Goal: Task Accomplishment & Management: Manage account settings

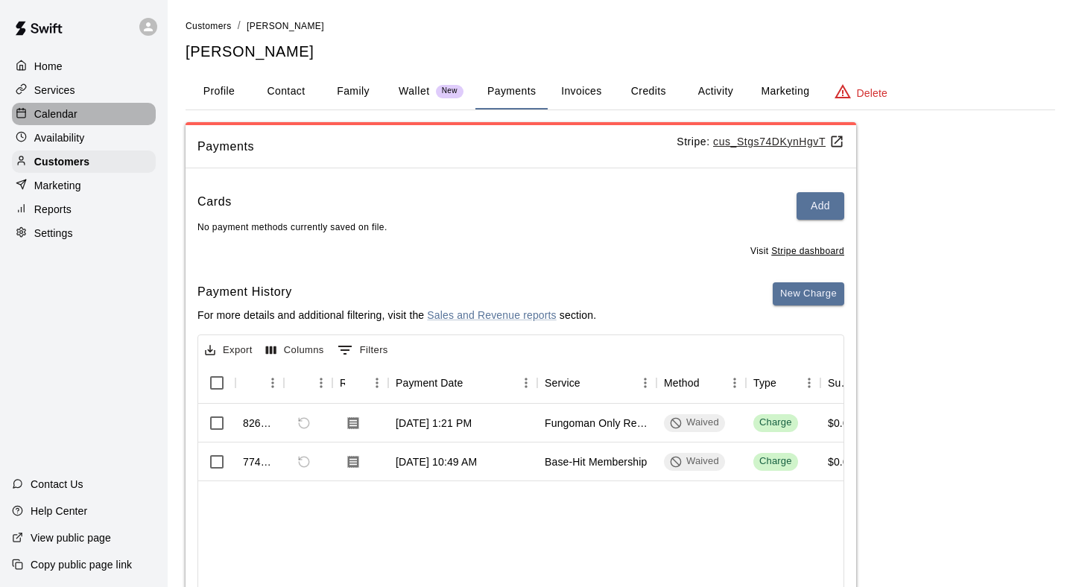
click at [120, 114] on div "Calendar" at bounding box center [84, 114] width 144 height 22
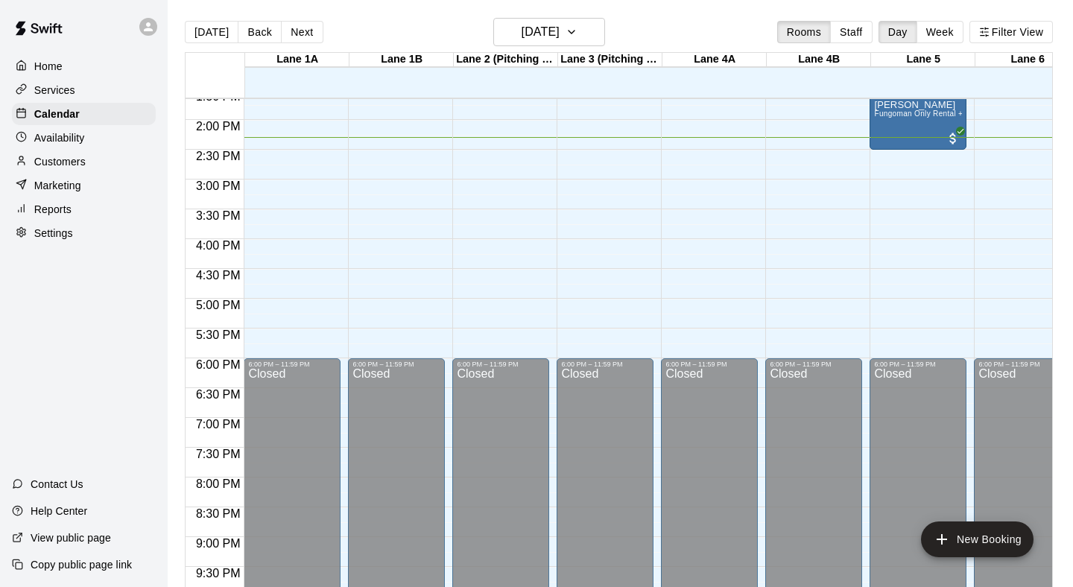
scroll to position [806, 0]
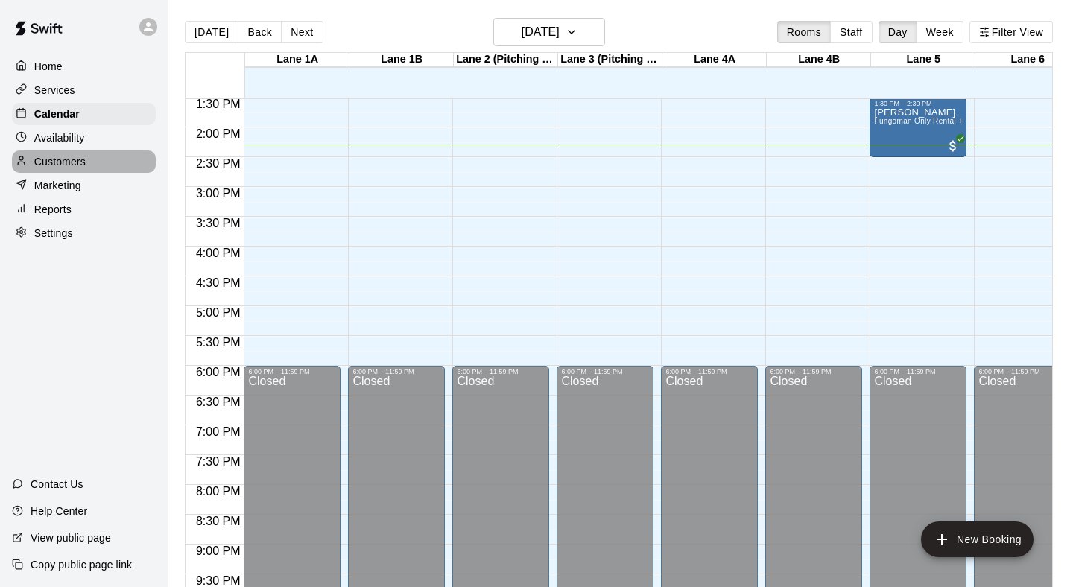
click at [127, 164] on div "Customers" at bounding box center [84, 161] width 144 height 22
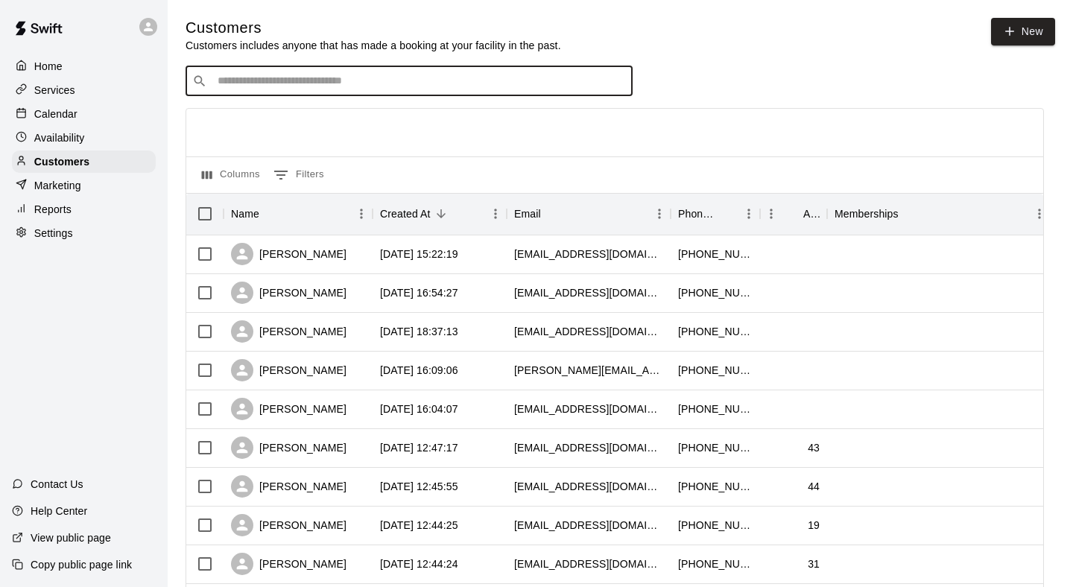
click at [387, 77] on input "Search customers by name or email" at bounding box center [419, 81] width 413 height 15
type input "******"
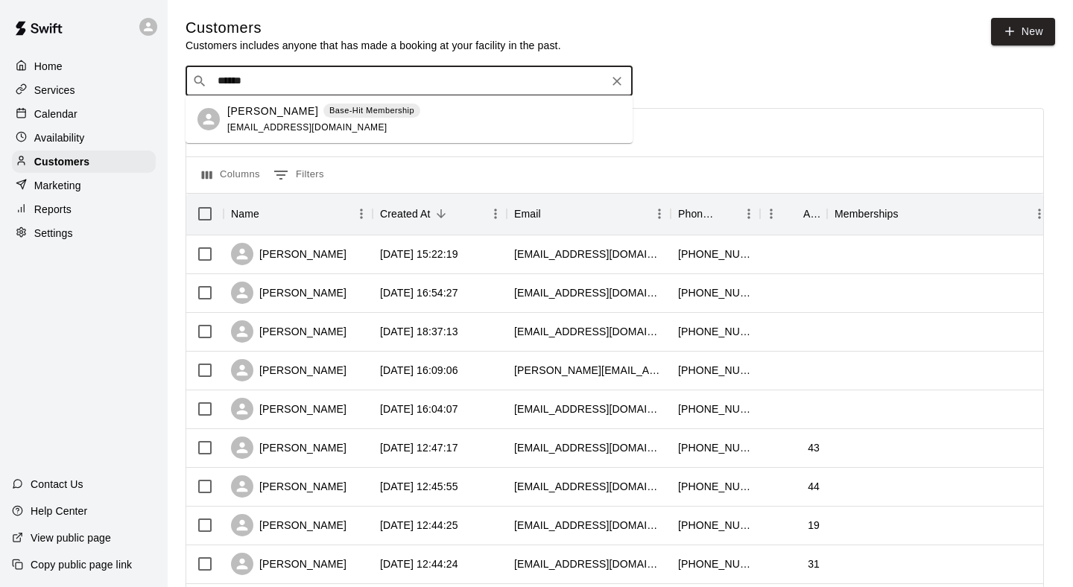
click at [402, 121] on div "[PERSON_NAME] Base-Hit Membership [EMAIL_ADDRESS][DOMAIN_NAME]" at bounding box center [323, 120] width 193 height 32
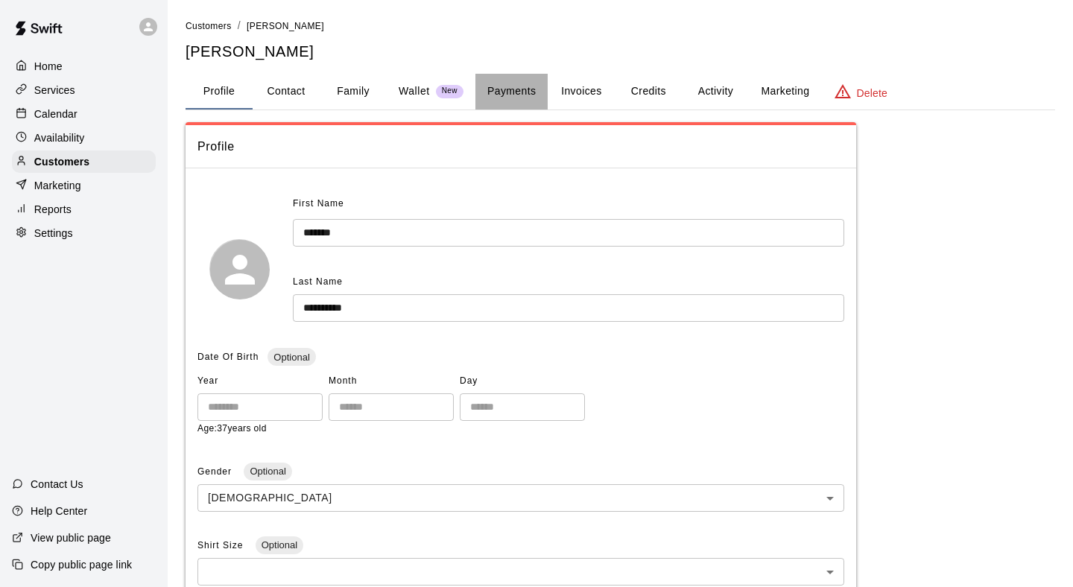
click at [495, 85] on button "Payments" at bounding box center [511, 92] width 72 height 36
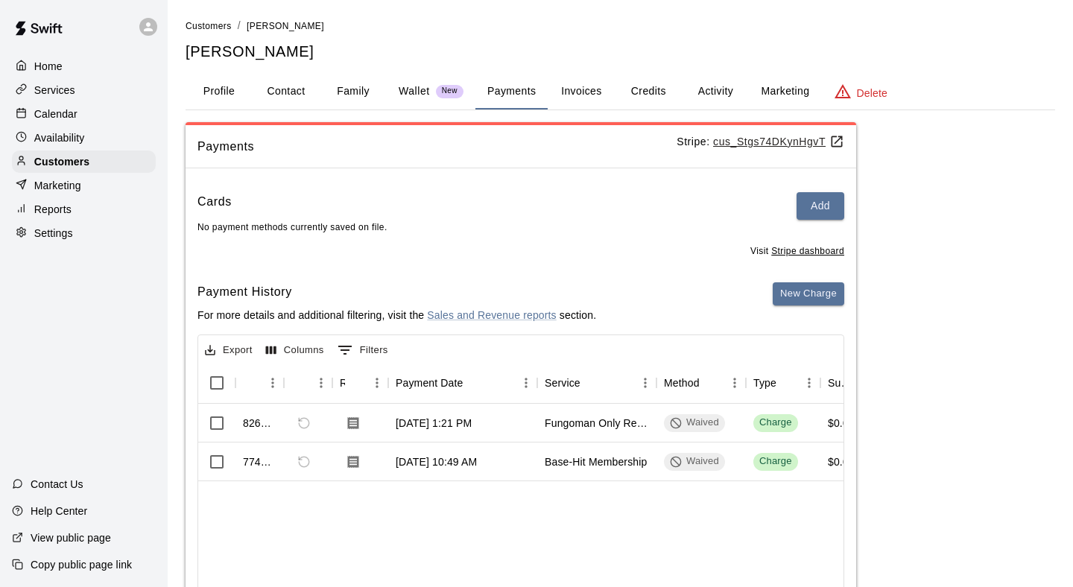
click at [81, 118] on div "Calendar" at bounding box center [84, 114] width 144 height 22
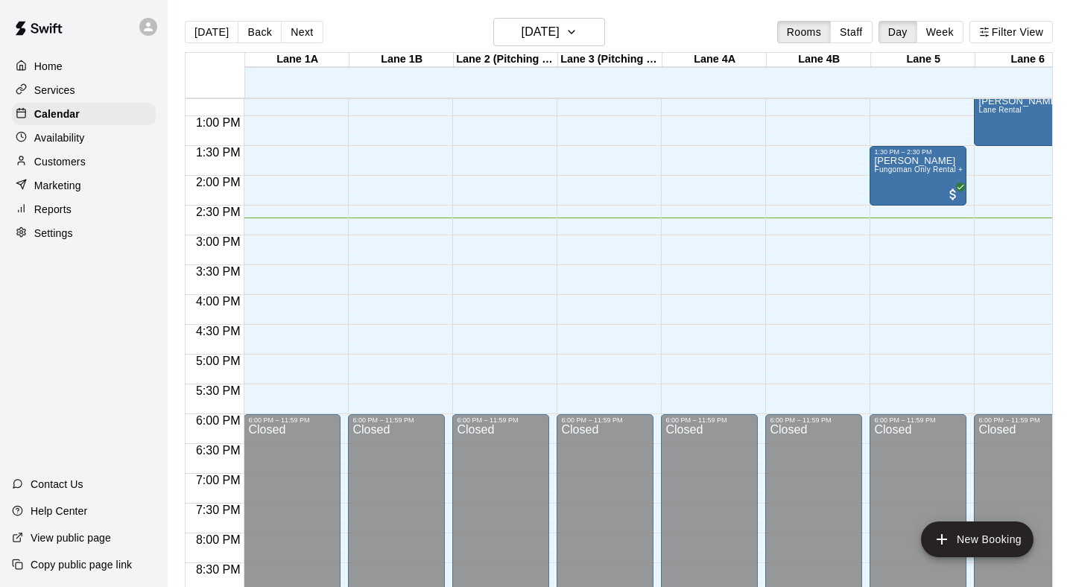
scroll to position [721, 0]
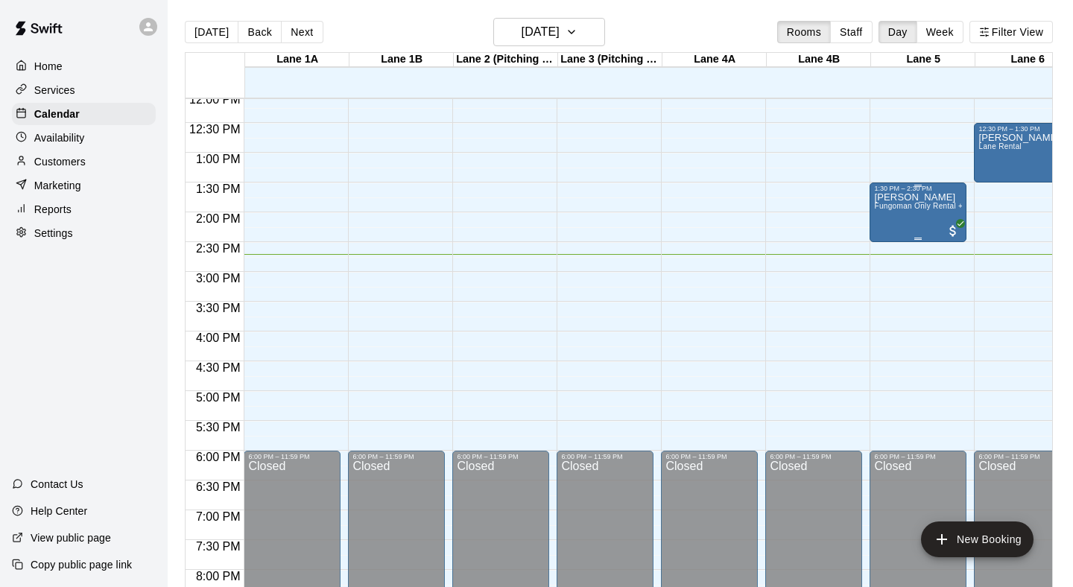
click at [947, 217] on div "[PERSON_NAME] Fungoman Only Rental + Lane" at bounding box center [918, 485] width 88 height 587
click at [881, 149] on div at bounding box center [536, 293] width 1073 height 587
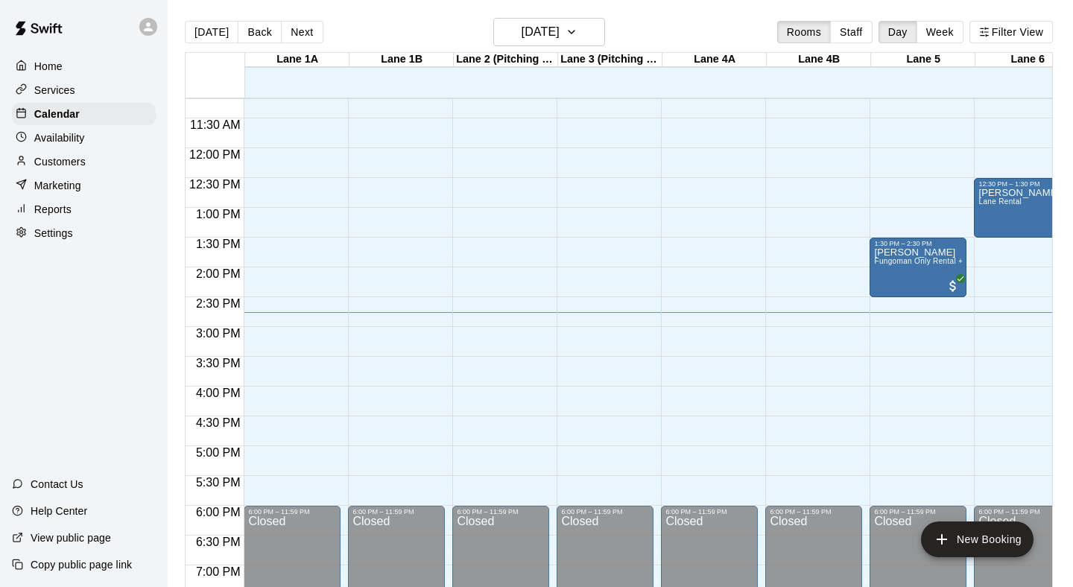
scroll to position [659, 0]
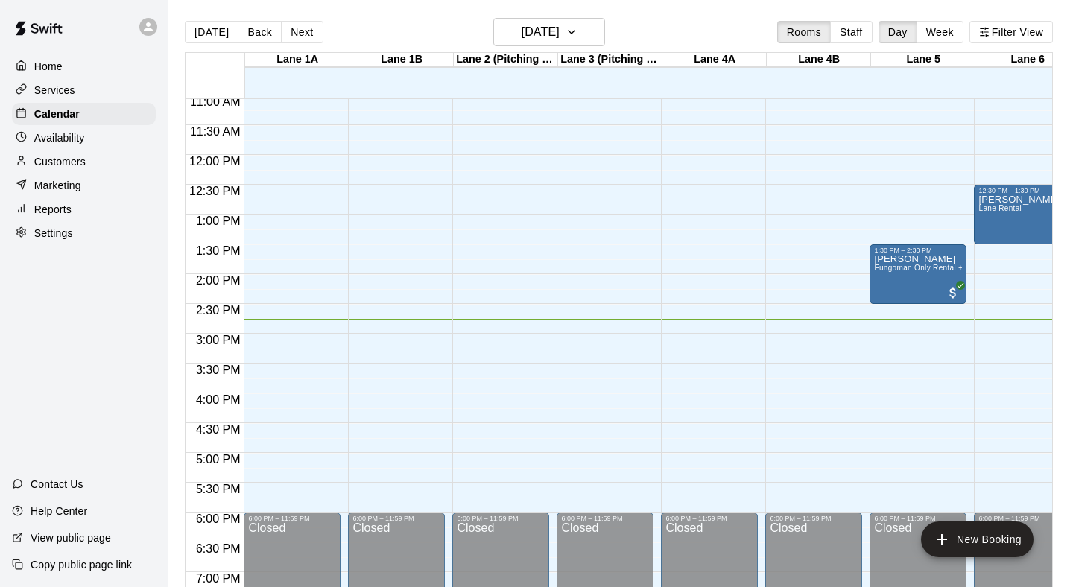
click at [170, 142] on main "[DATE] Back [DATE][DATE] Rooms Staff Day Week [GEOGRAPHIC_DATA] 1A [GEOGRAPHIC_…" at bounding box center [620, 305] width 905 height 611
click at [107, 163] on div "Customers" at bounding box center [84, 161] width 144 height 22
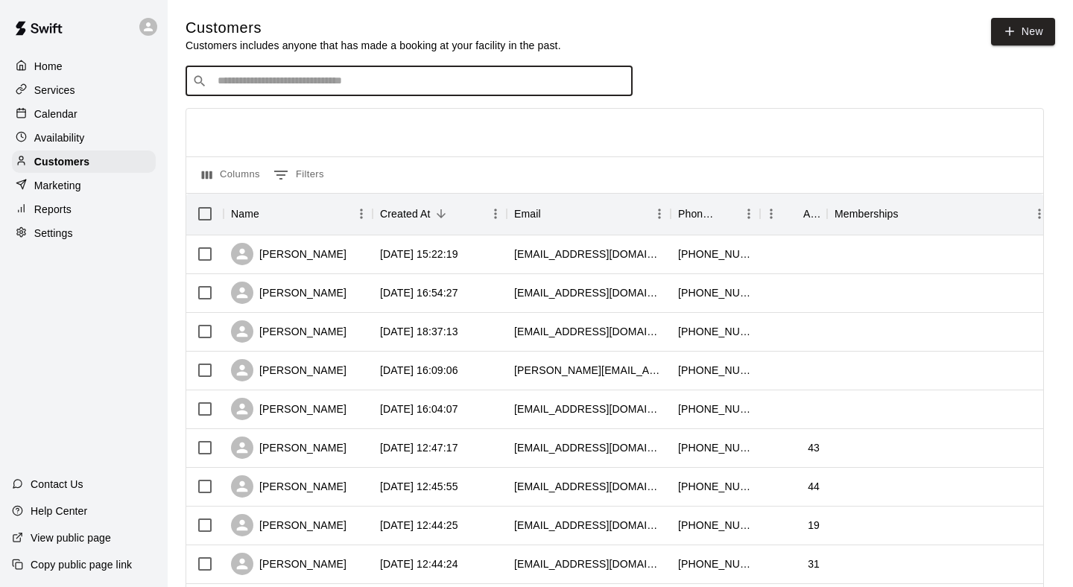
click at [407, 87] on input "Search customers by name or email" at bounding box center [419, 81] width 413 height 15
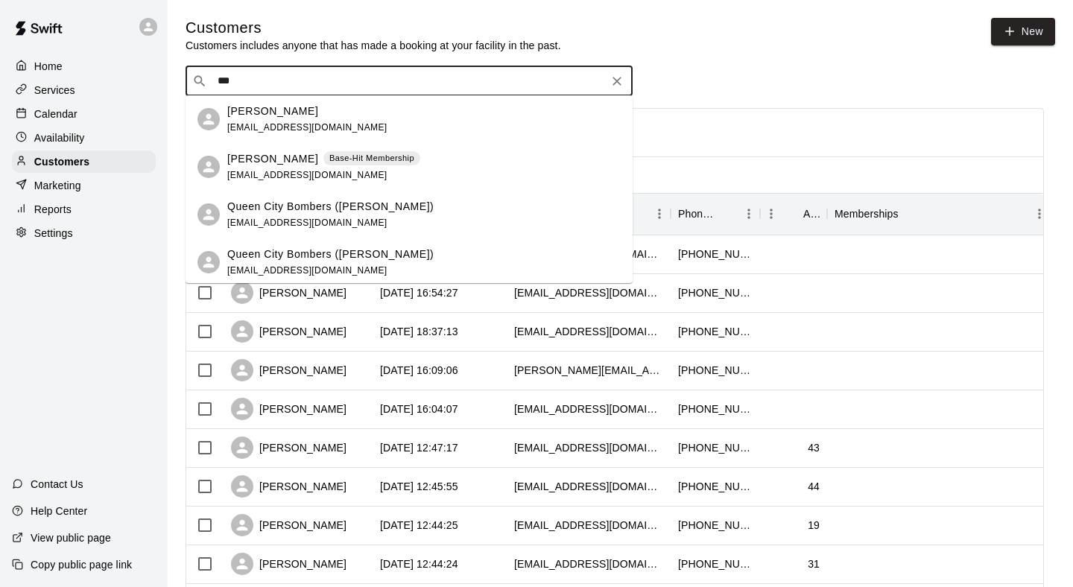
type input "****"
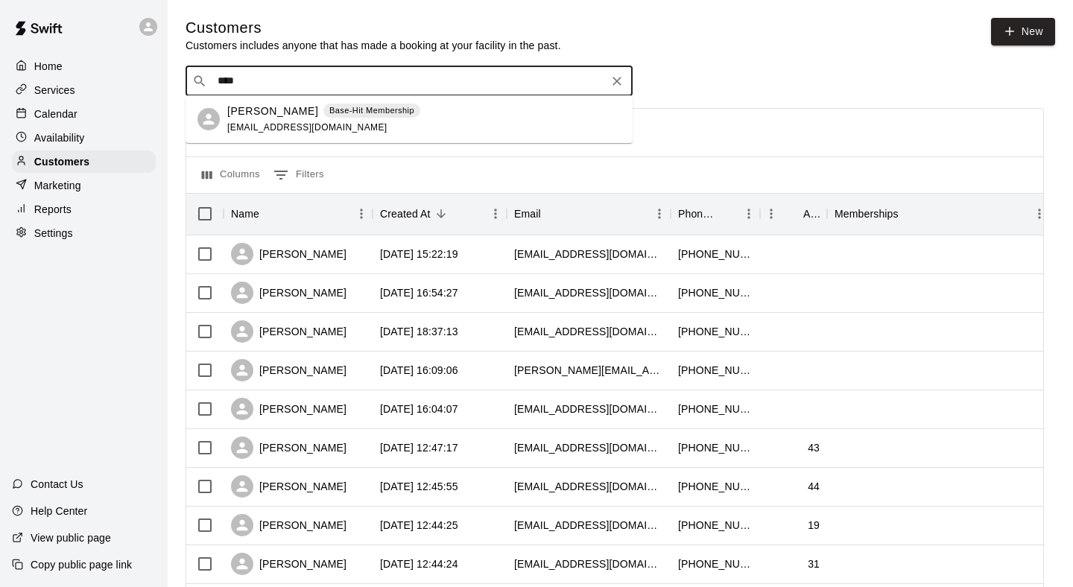
click at [408, 117] on div "[PERSON_NAME] Base-Hit Membership" at bounding box center [323, 112] width 193 height 16
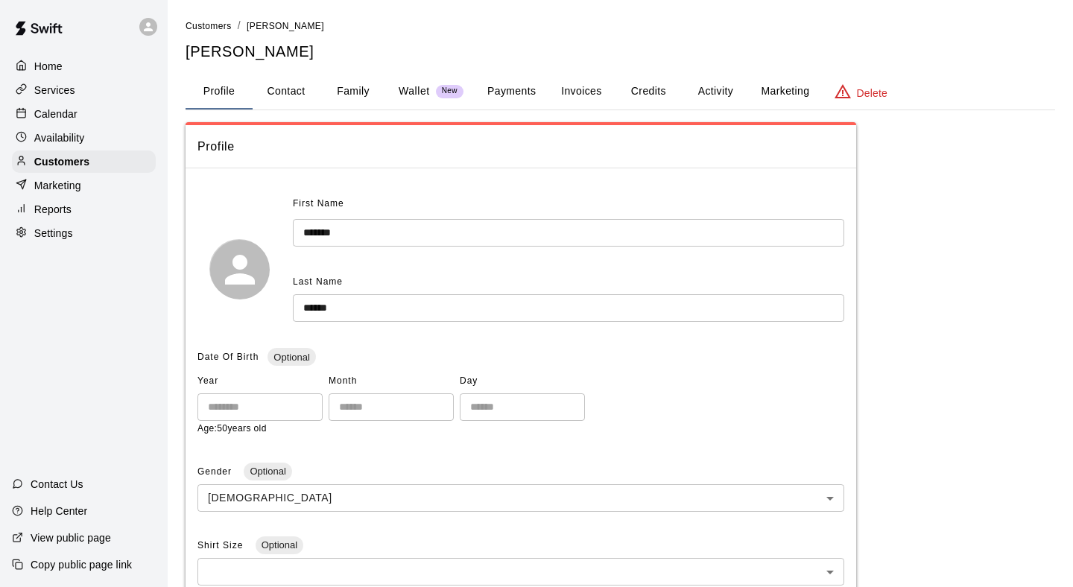
click at [115, 118] on div "Calendar" at bounding box center [84, 114] width 144 height 22
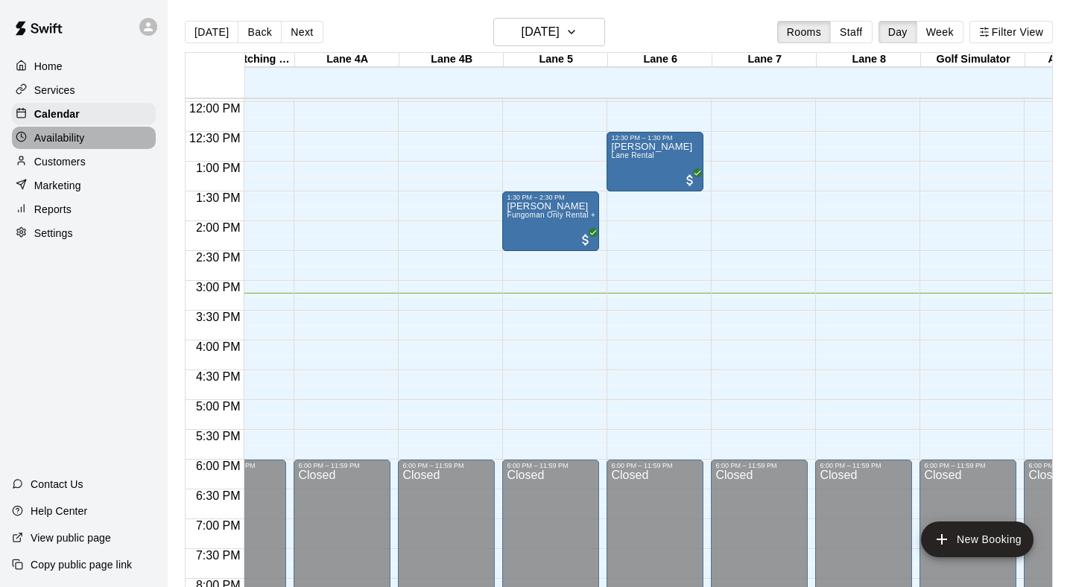
click at [119, 139] on div "Availability" at bounding box center [84, 138] width 144 height 22
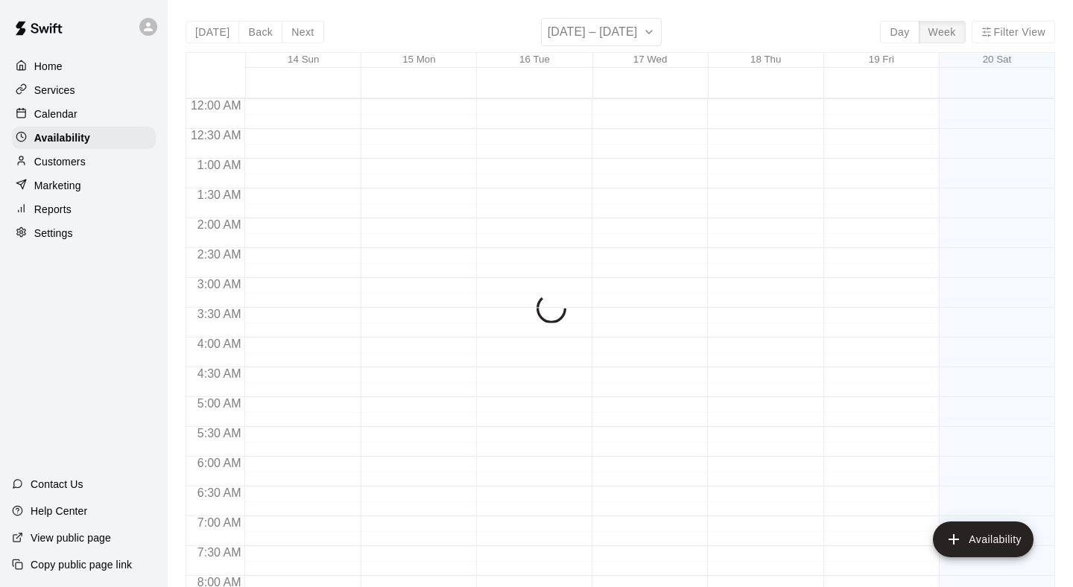
scroll to position [908, 0]
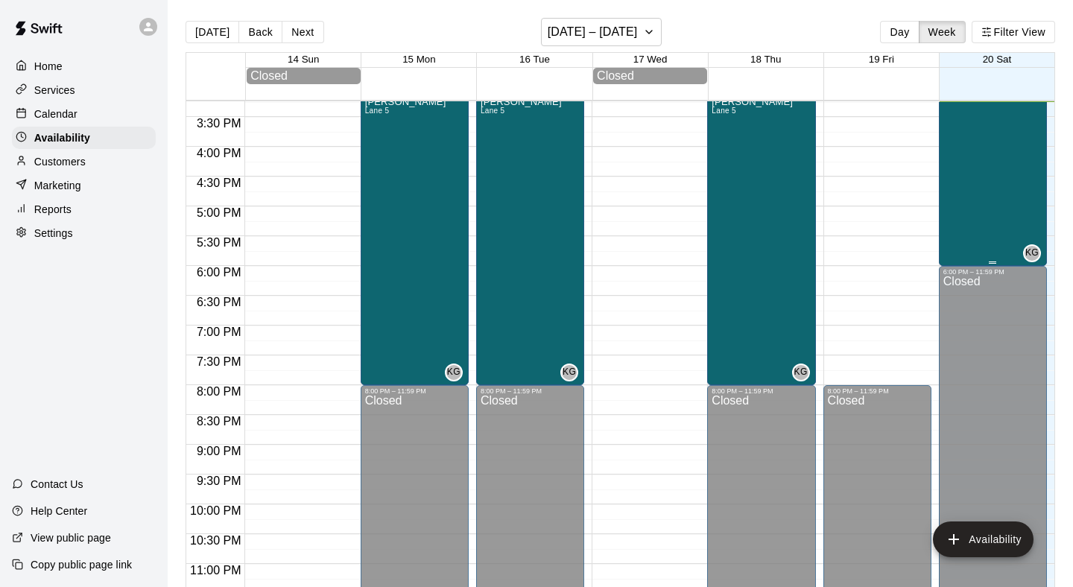
click at [959, 192] on div "[PERSON_NAME] [PERSON_NAME] 5" at bounding box center [983, 92] width 81 height 587
click at [957, 23] on icon "edit" at bounding box center [958, 27] width 18 height 18
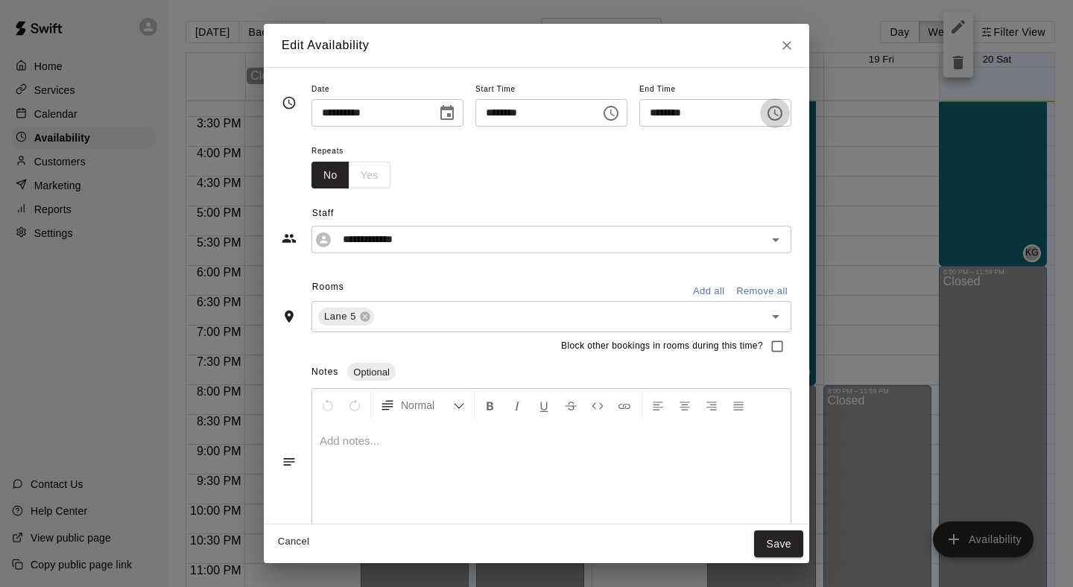
click at [782, 117] on icon "Choose time, selected time is 6:00 PM" at bounding box center [775, 113] width 18 height 18
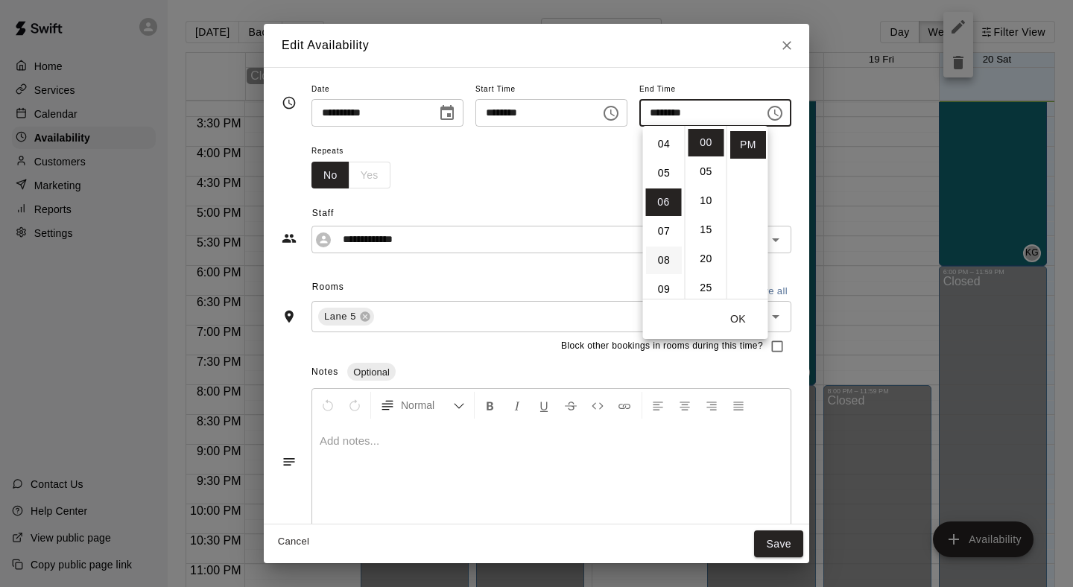
scroll to position [110, 0]
click at [665, 171] on li "03" at bounding box center [664, 170] width 36 height 28
click at [706, 240] on li "30" at bounding box center [706, 241] width 36 height 28
type input "********"
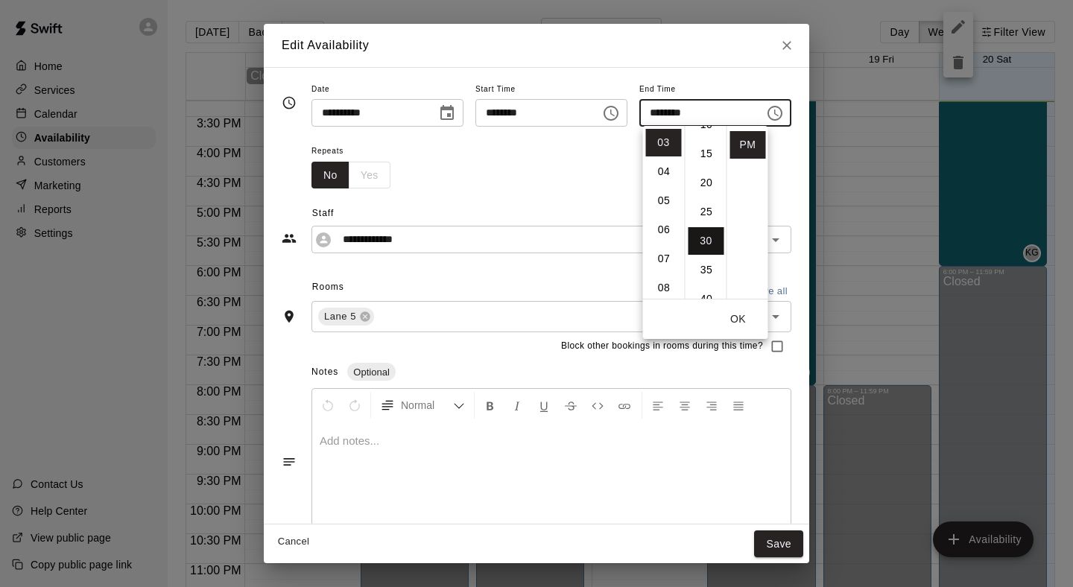
scroll to position [174, 0]
click at [597, 193] on div "**********" at bounding box center [537, 220] width 510 height 65
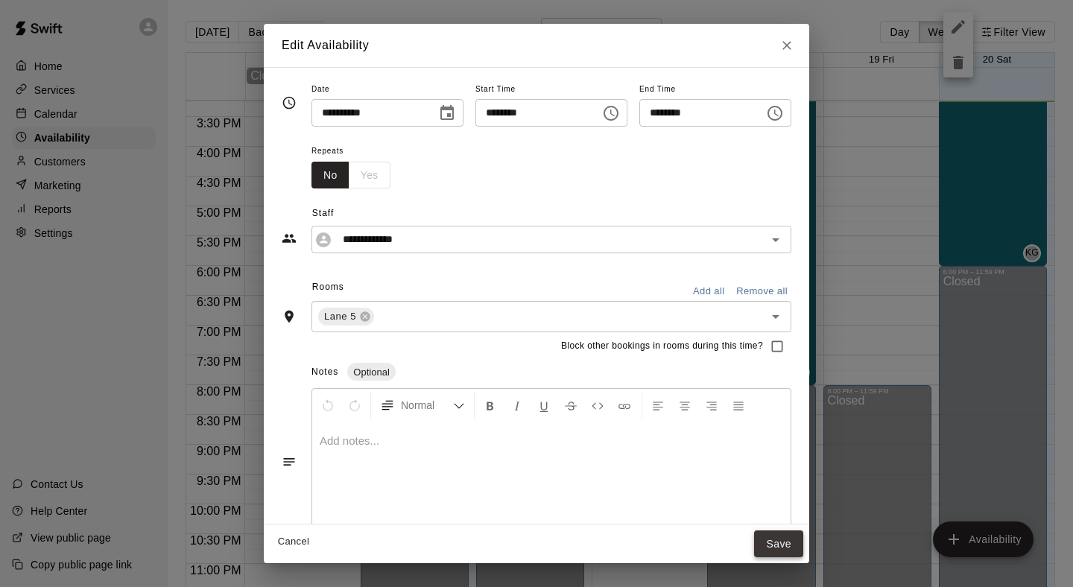
click at [798, 549] on button "Save" at bounding box center [778, 544] width 49 height 28
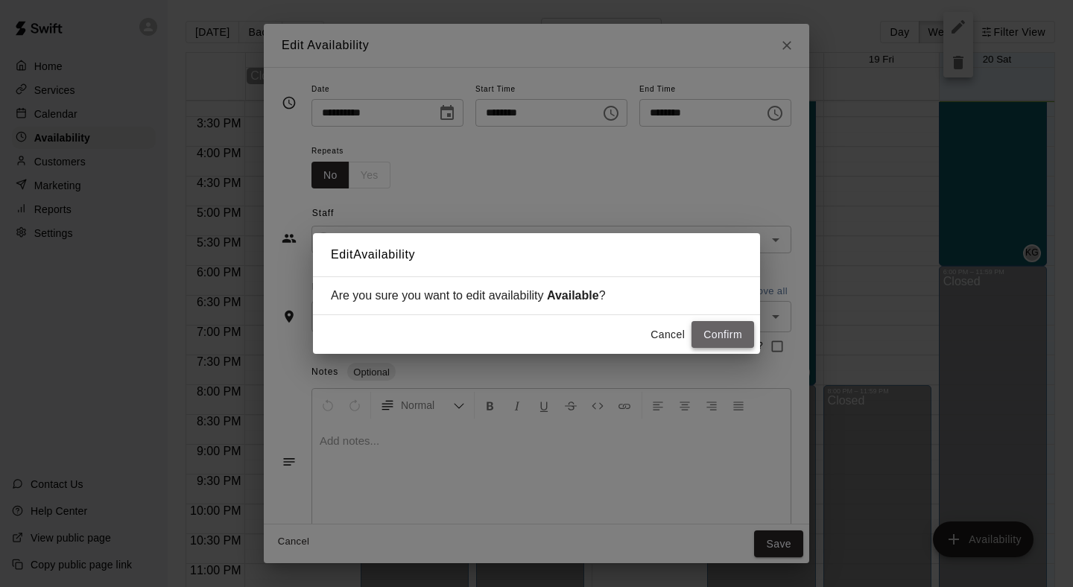
click at [719, 334] on button "Confirm" at bounding box center [722, 335] width 63 height 28
click at [719, 334] on div "Cancel Confirm" at bounding box center [699, 335] width 110 height 28
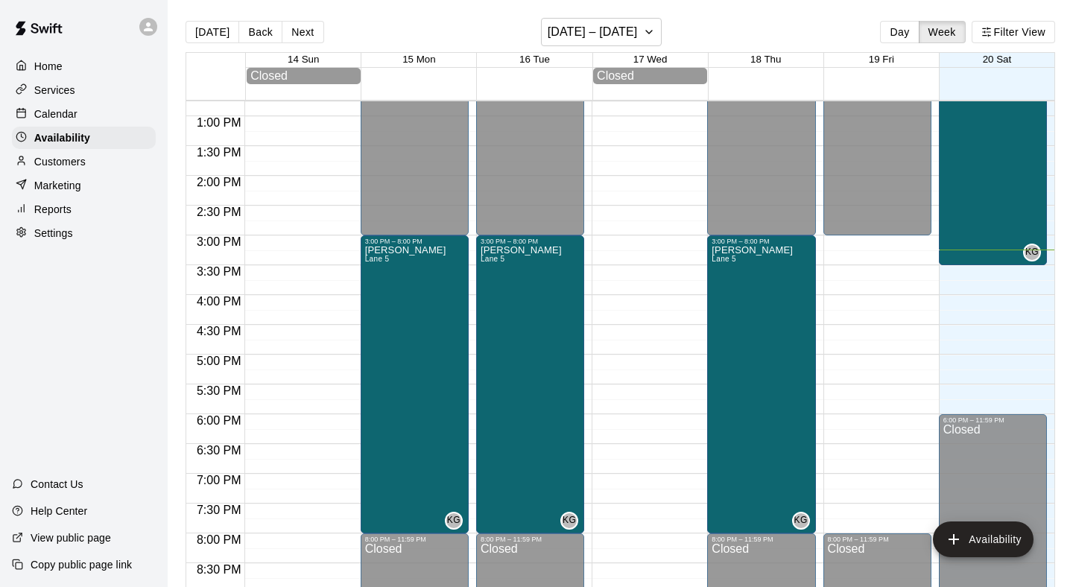
scroll to position [754, 0]
